Goal: Information Seeking & Learning: Learn about a topic

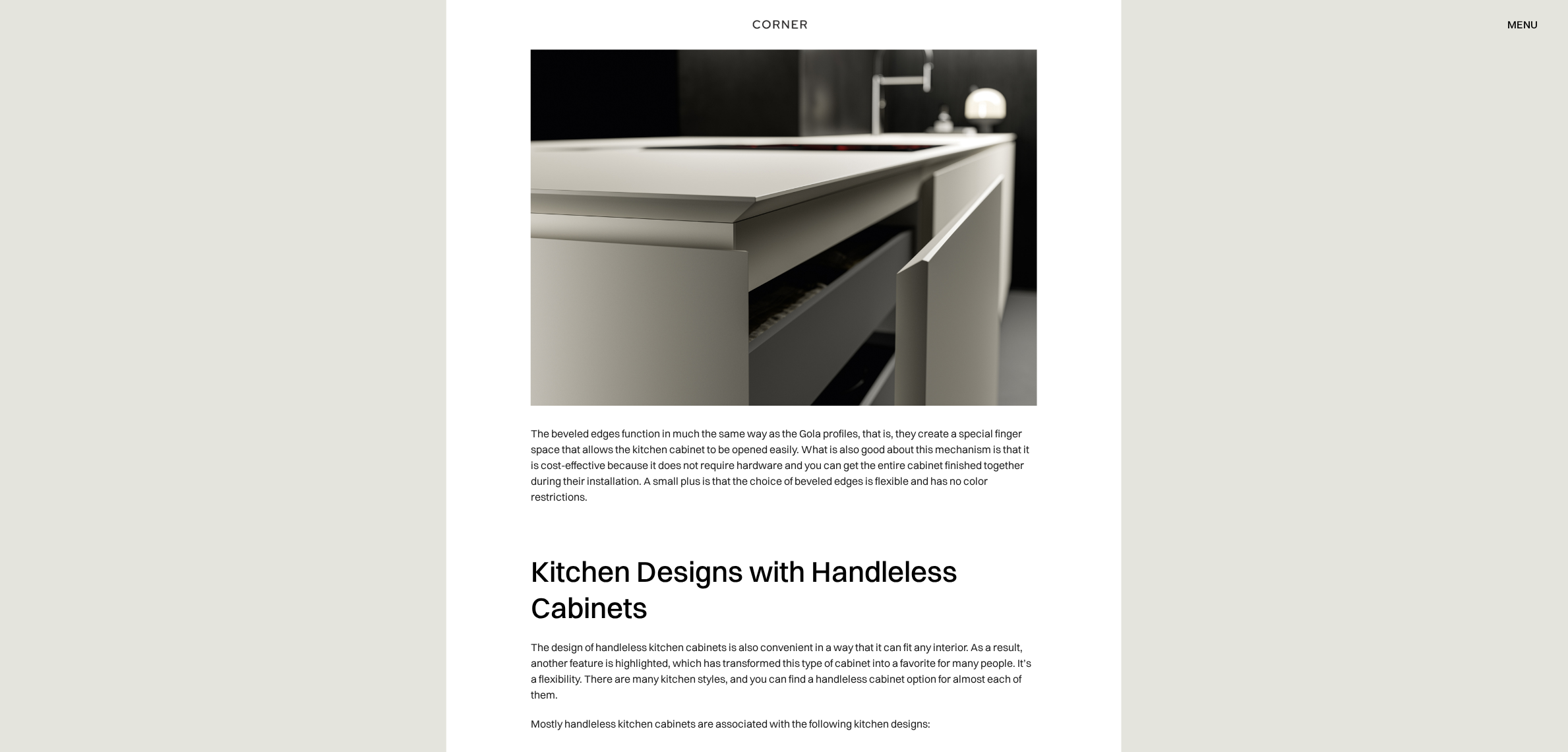
scroll to position [5507, 0]
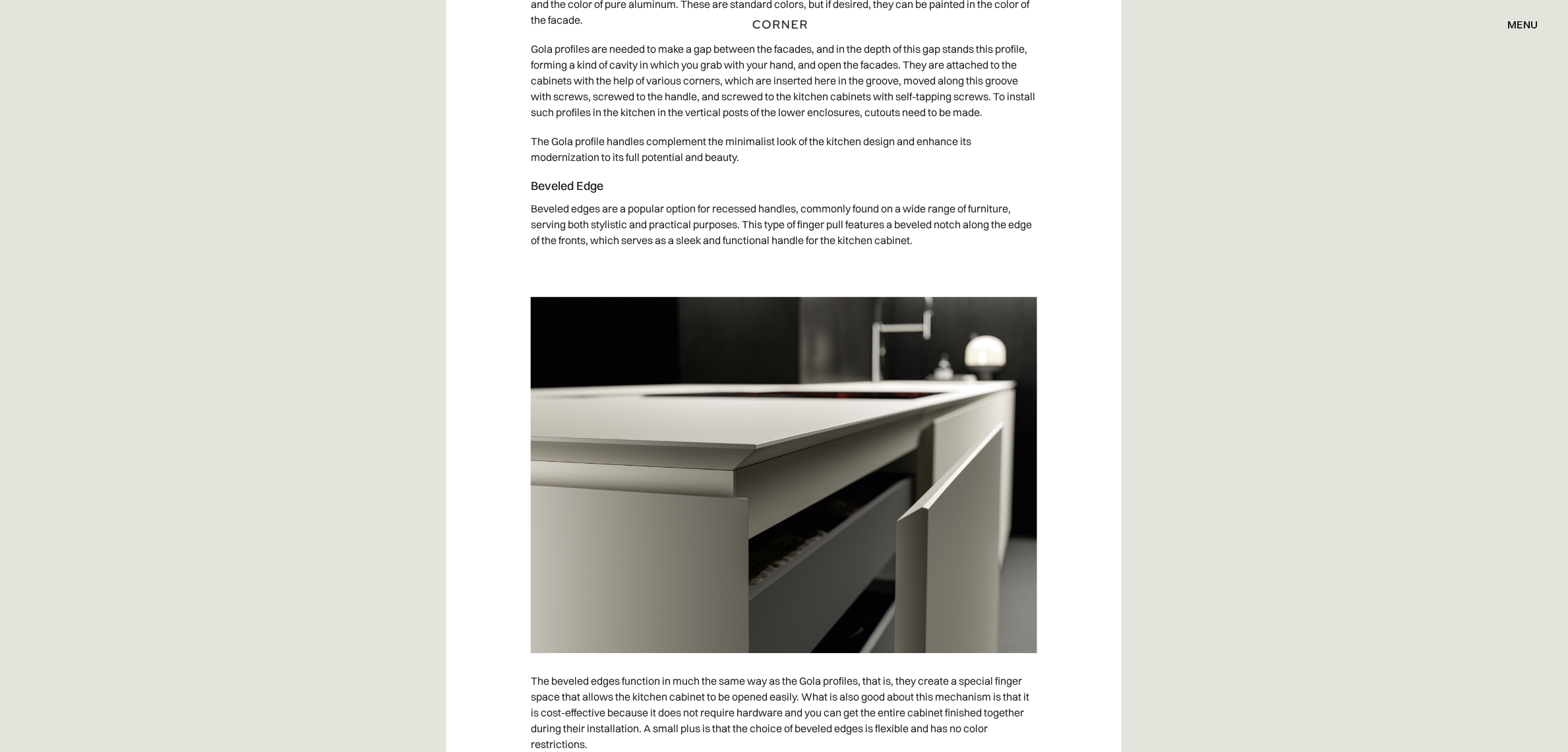
drag, startPoint x: 913, startPoint y: 252, endPoint x: 848, endPoint y: 249, distance: 65.1
click at [848, 249] on p "Beveled edges are a popular option for recessed handles, commonly found on a wi…" at bounding box center [784, 224] width 507 height 61
drag, startPoint x: 528, startPoint y: 196, endPoint x: 541, endPoint y: 223, distance: 30.0
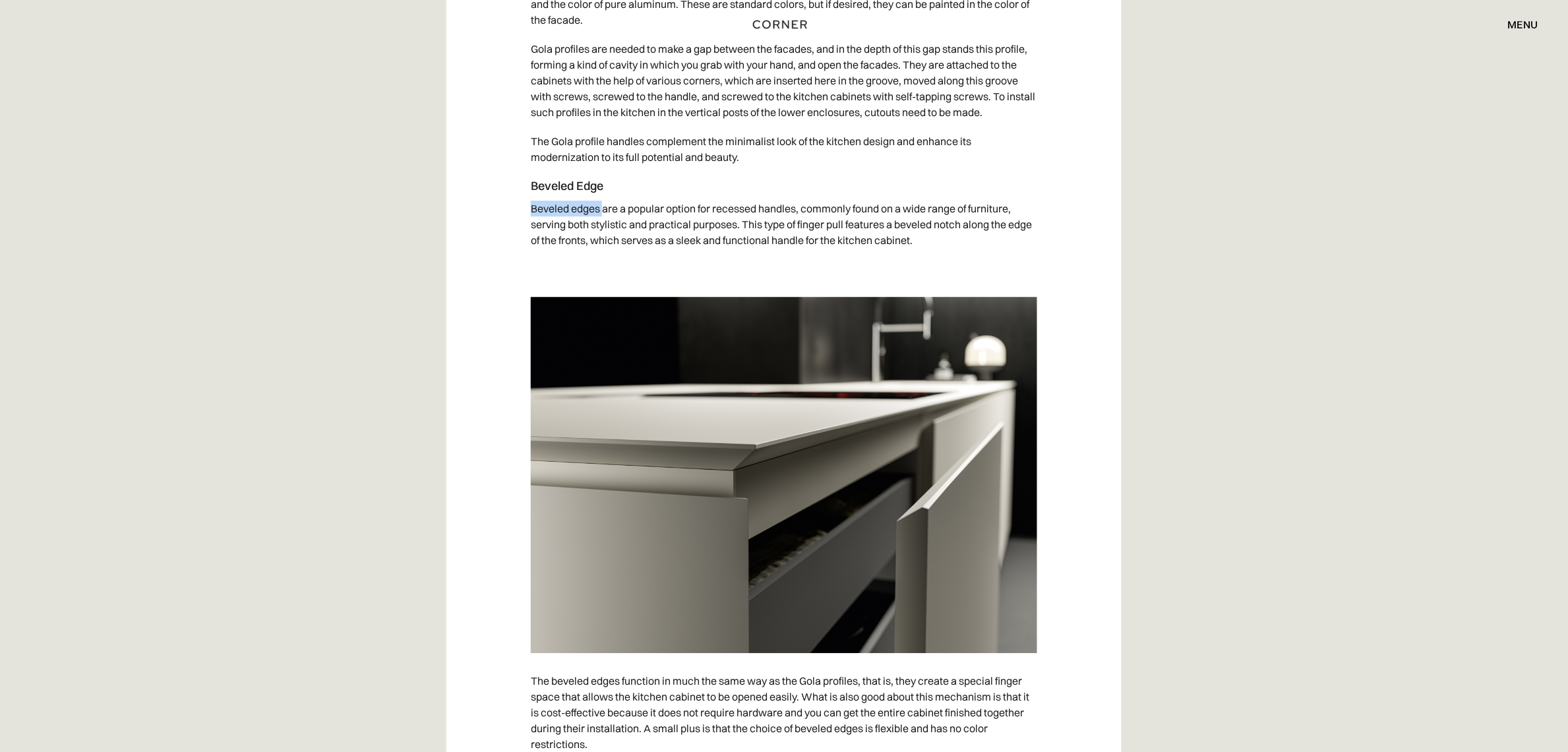
drag, startPoint x: 531, startPoint y: 219, endPoint x: 605, endPoint y: 222, distance: 74.1
click at [605, 222] on p "Beveled edges are a popular option for recessed handles, commonly found on a wi…" at bounding box center [784, 224] width 507 height 61
copy p "Beveled edges"
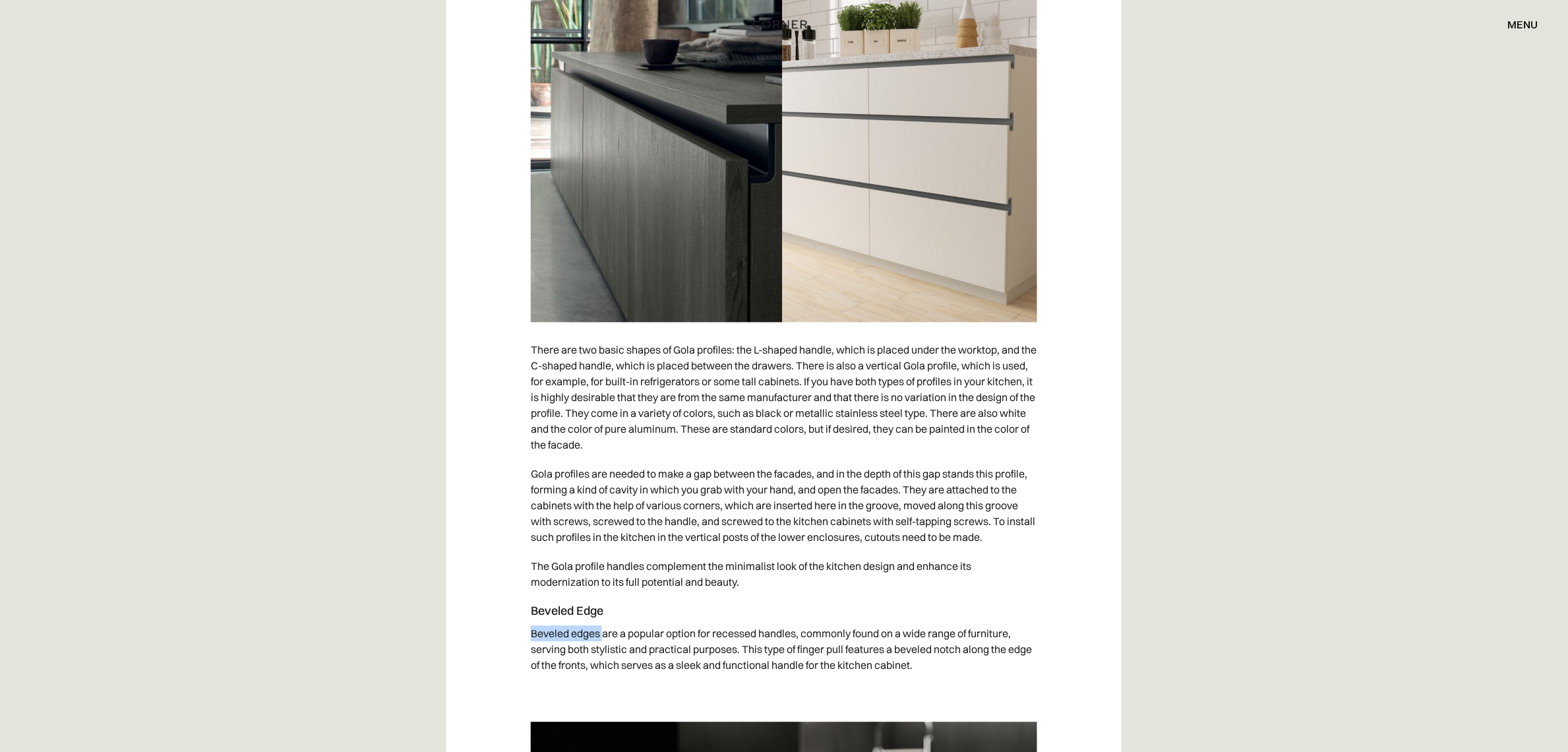
scroll to position [5095, 0]
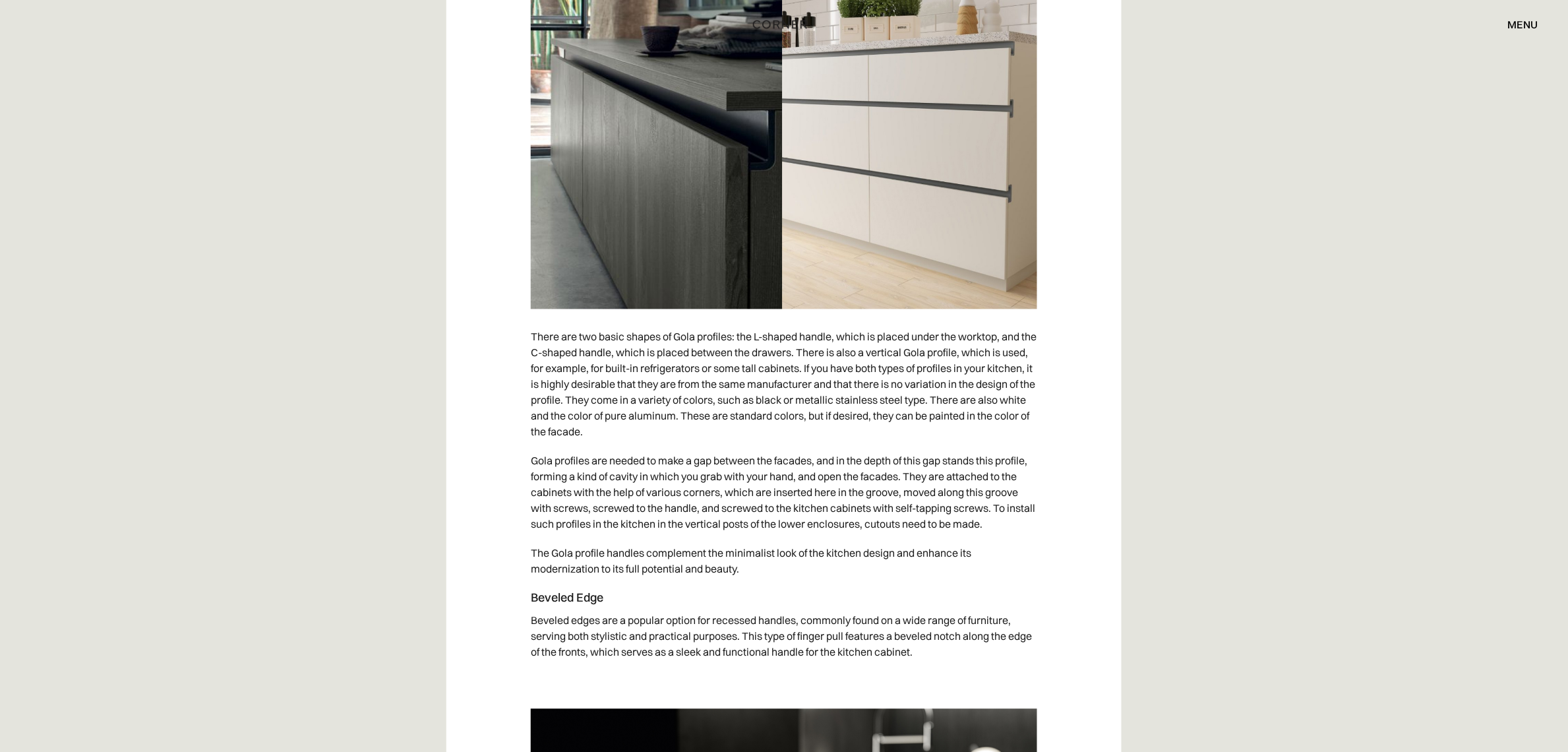
click at [729, 601] on h4 "Beveled Edge" at bounding box center [784, 598] width 507 height 16
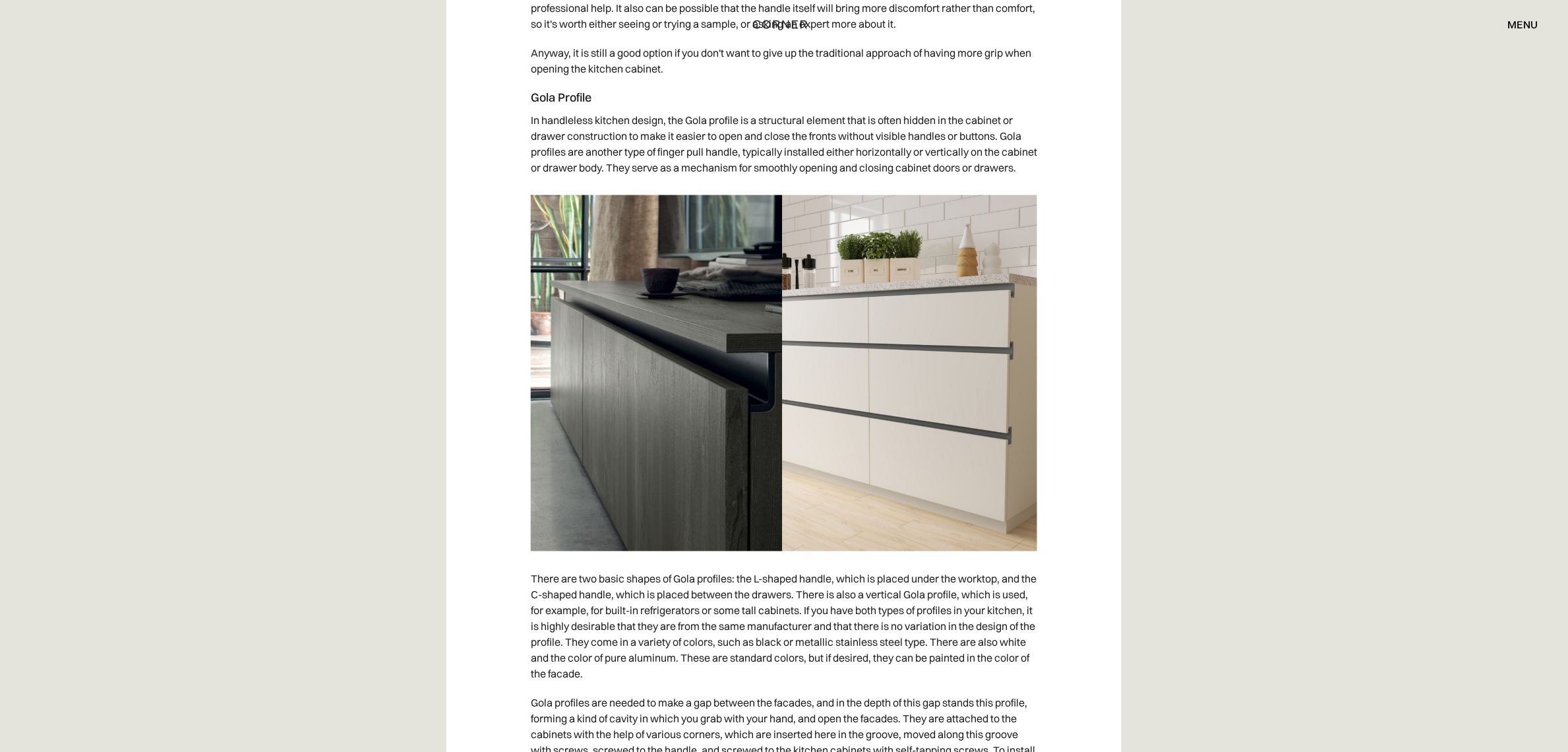
scroll to position [4848, 0]
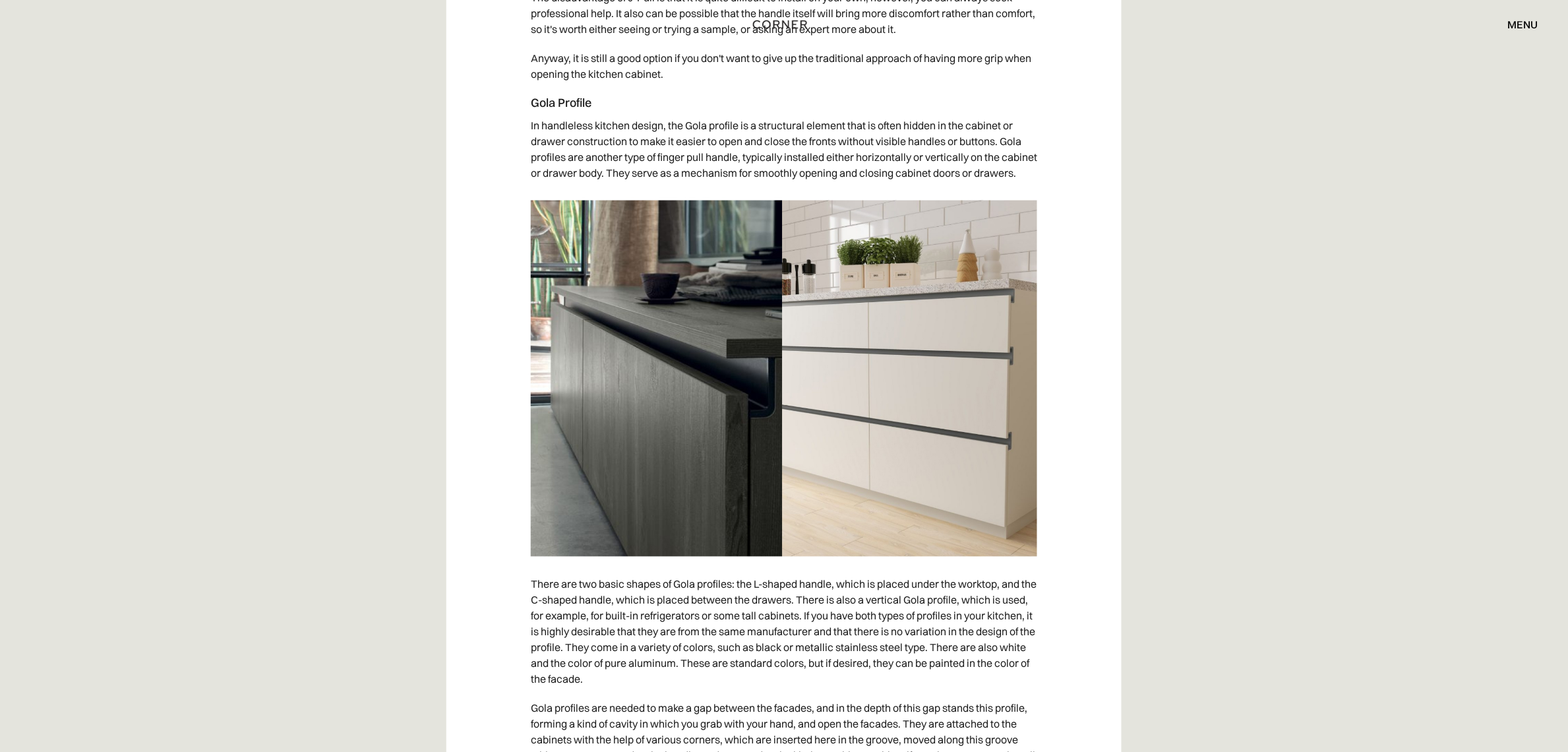
click at [1009, 324] on img at bounding box center [784, 378] width 507 height 356
click at [966, 369] on img at bounding box center [784, 378] width 507 height 356
click at [970, 368] on img at bounding box center [784, 378] width 507 height 356
click at [747, 401] on img at bounding box center [784, 378] width 507 height 356
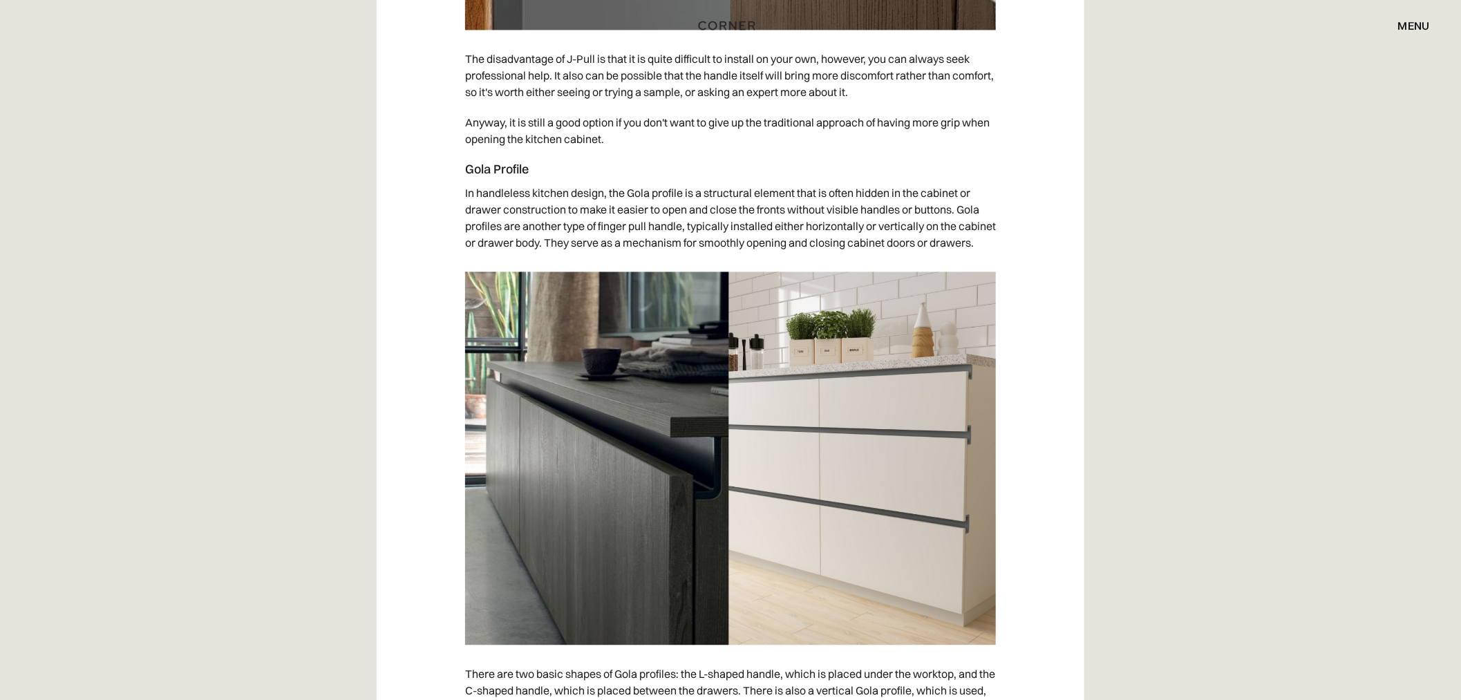
scroll to position [4801, 0]
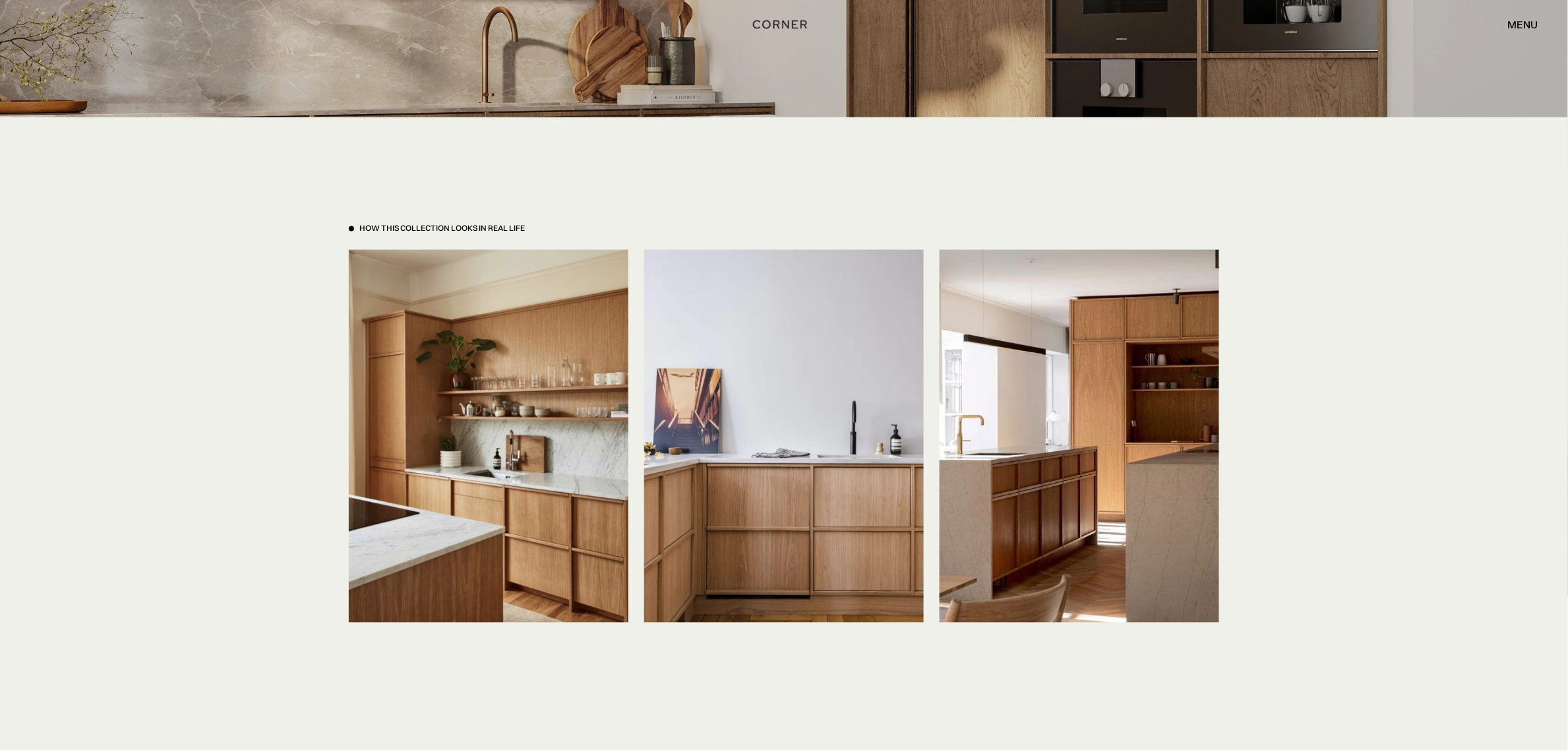
scroll to position [2886, 0]
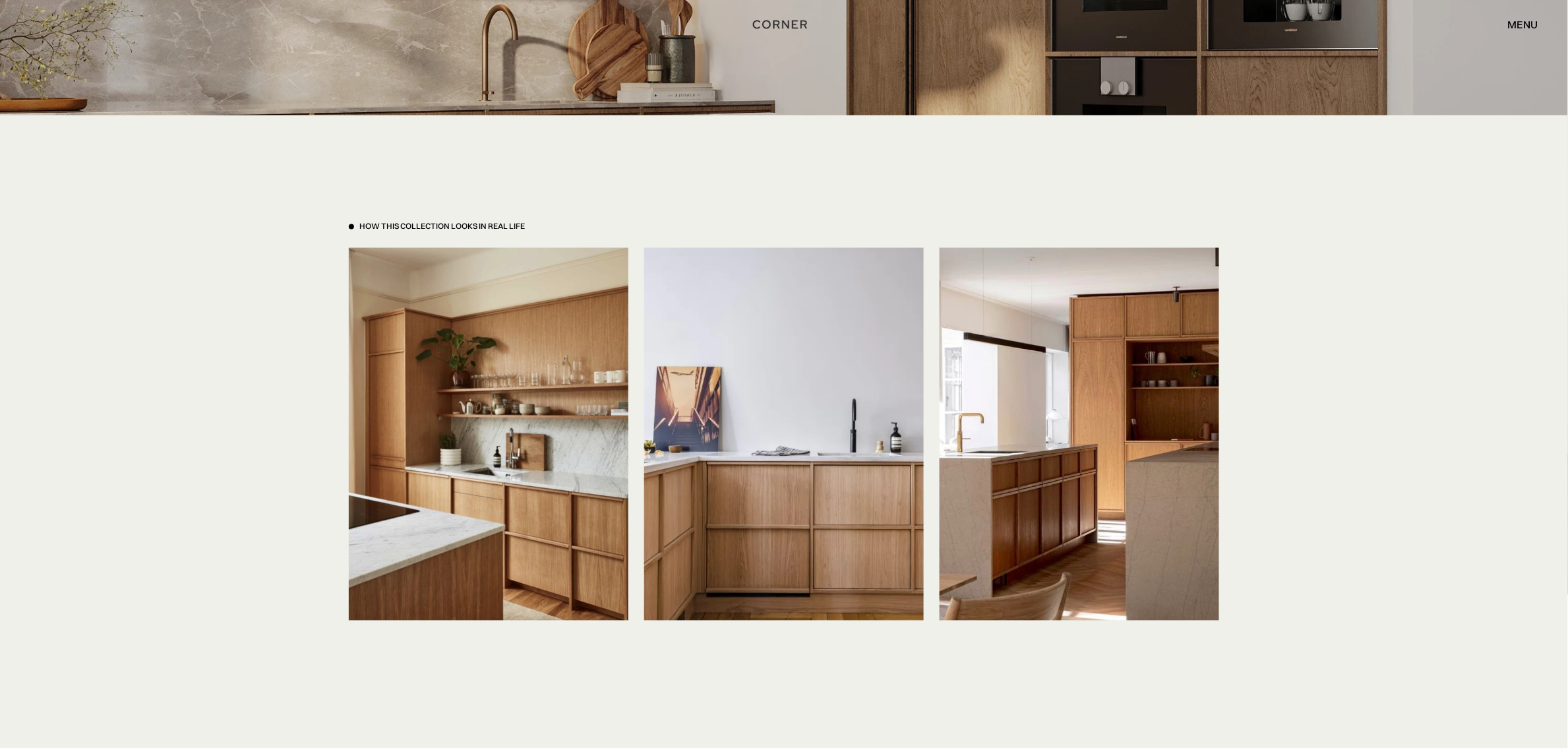
click at [400, 221] on div "How This Collection looks in real life" at bounding box center [442, 227] width 165 height 11
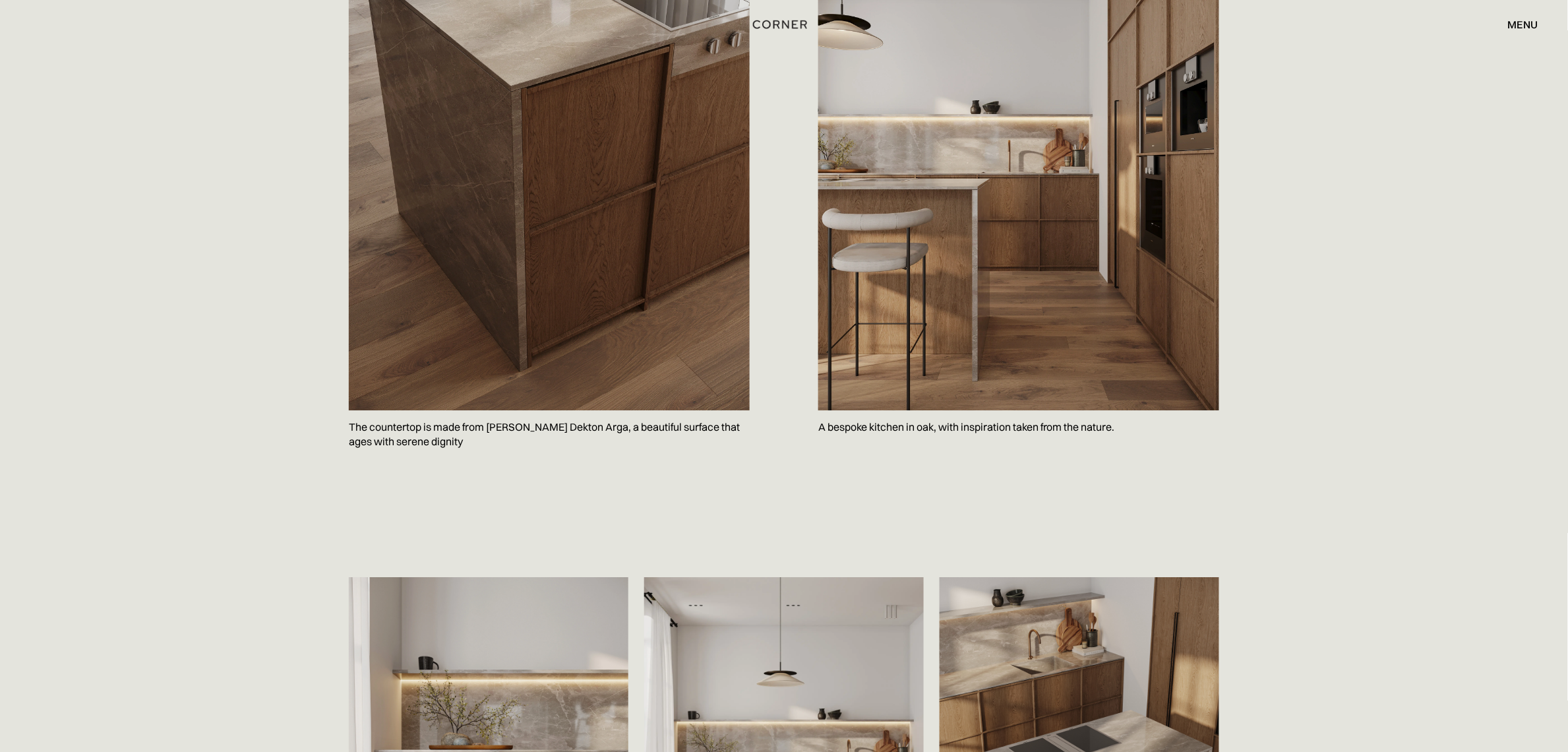
scroll to position [990, 0]
